Goal: Task Accomplishment & Management: Manage account settings

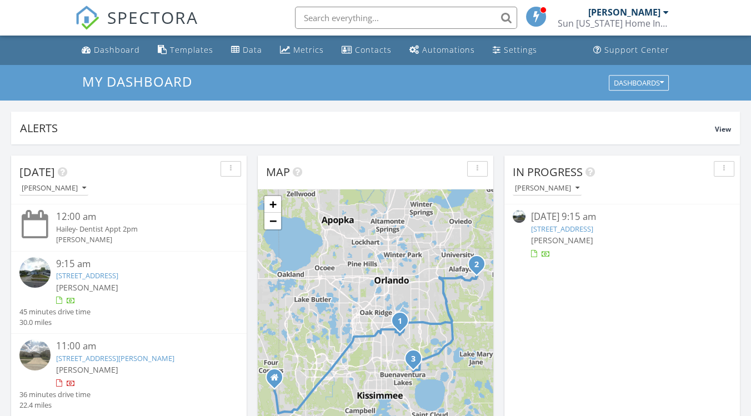
scroll to position [1030, 770]
click at [563, 231] on link "[STREET_ADDRESS]" at bounding box center [562, 229] width 62 height 10
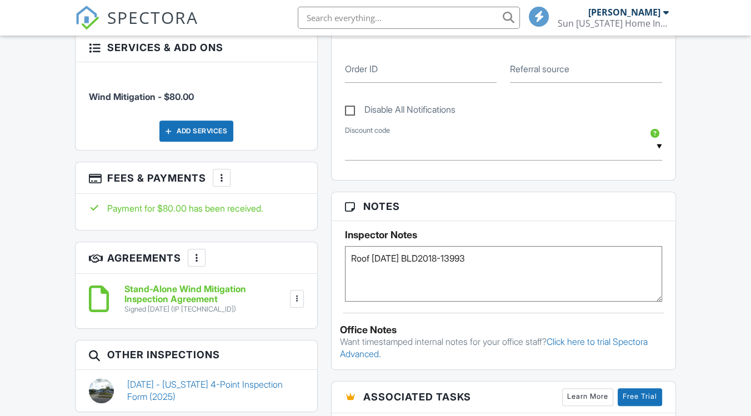
drag, startPoint x: 373, startPoint y: 256, endPoint x: 500, endPoint y: 258, distance: 127.3
click at [500, 258] on textarea "Roof 03/28/2018 BLD2018-13993" at bounding box center [503, 274] width 317 height 56
click at [702, 231] on div "Dashboard Templates Data Metrics Contacts Automations Settings Support Center I…" at bounding box center [375, 153] width 751 height 1471
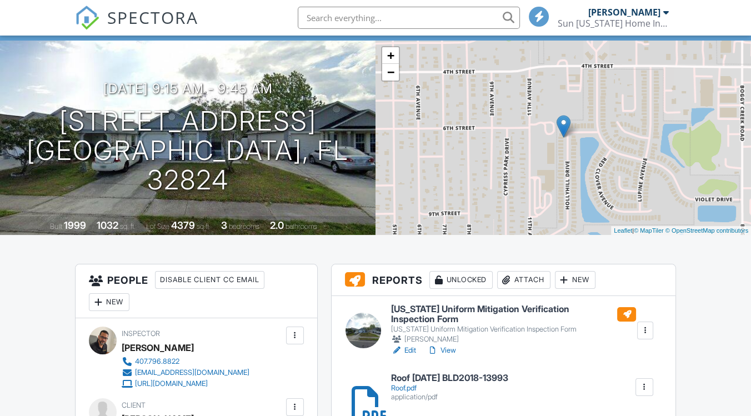
scroll to position [123, 0]
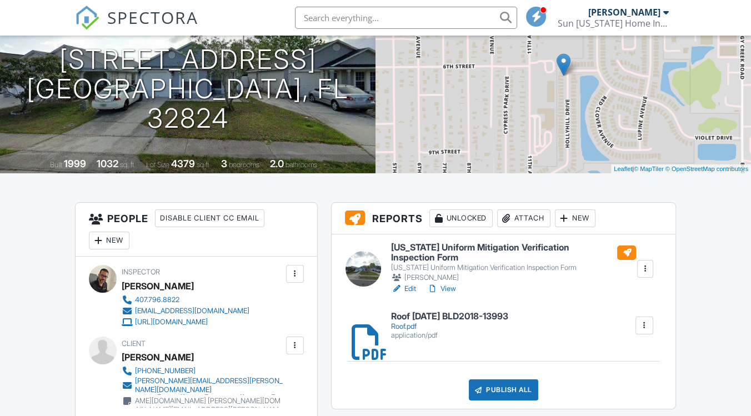
click at [408, 289] on link "Edit" at bounding box center [403, 288] width 25 height 11
